Goal: Navigation & Orientation: Find specific page/section

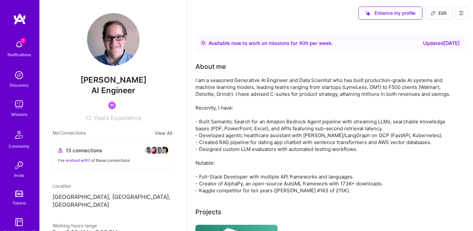
click at [20, 52] on div "Notifications" at bounding box center [19, 54] width 23 height 7
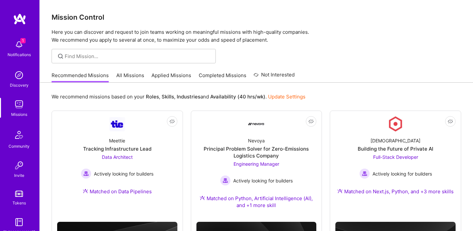
click at [17, 44] on img at bounding box center [18, 44] width 13 height 13
